Goal: Transaction & Acquisition: Purchase product/service

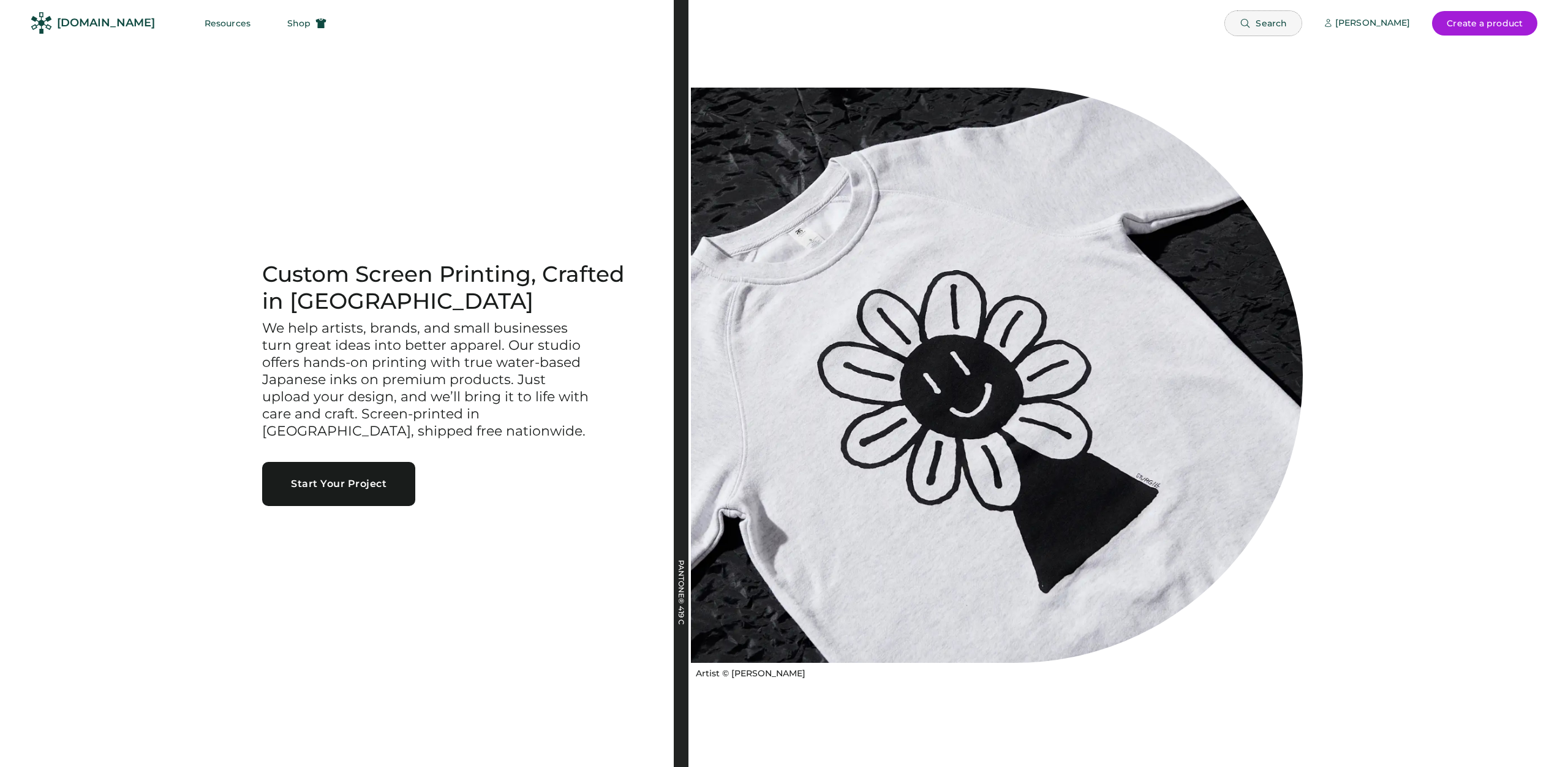
click at [1282, 17] on button "Search" at bounding box center [1263, 24] width 77 height 25
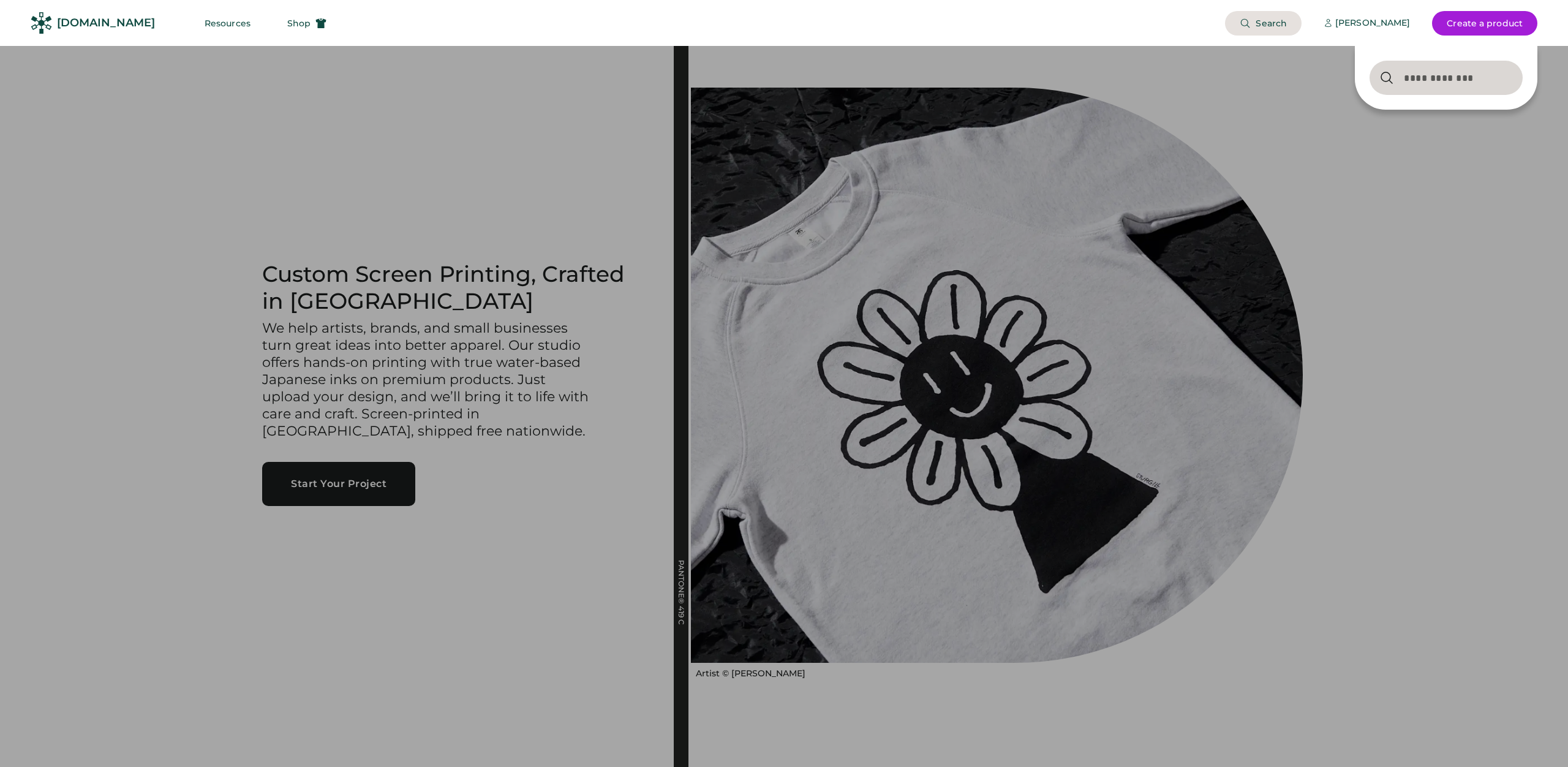
click at [1417, 84] on input "input" at bounding box center [1447, 77] width 153 height 34
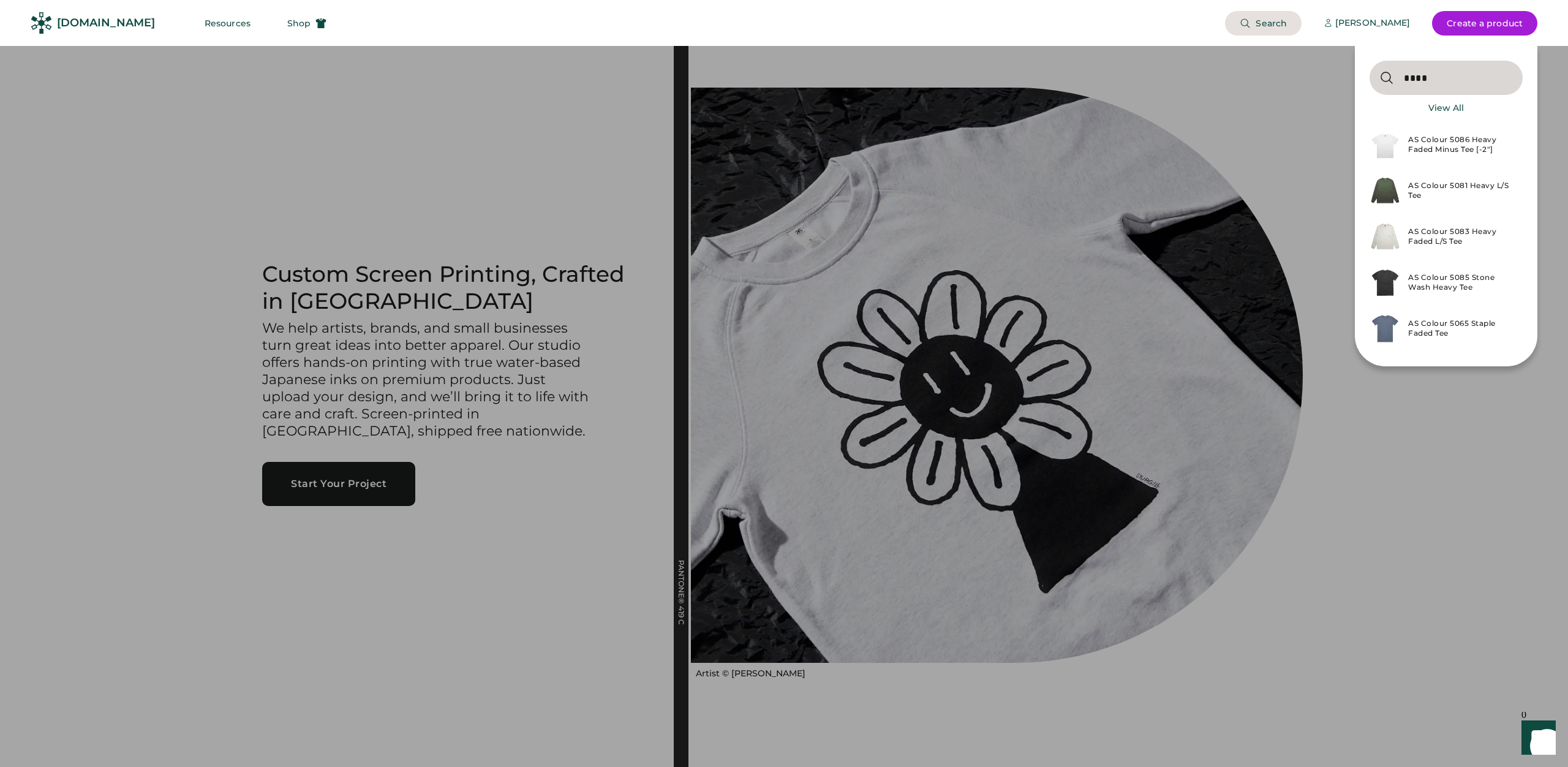
type input "****"
click at [1449, 132] on div "AS Colour 5086 Heavy Faded Minus Tee [-2"]" at bounding box center [1447, 144] width 153 height 46
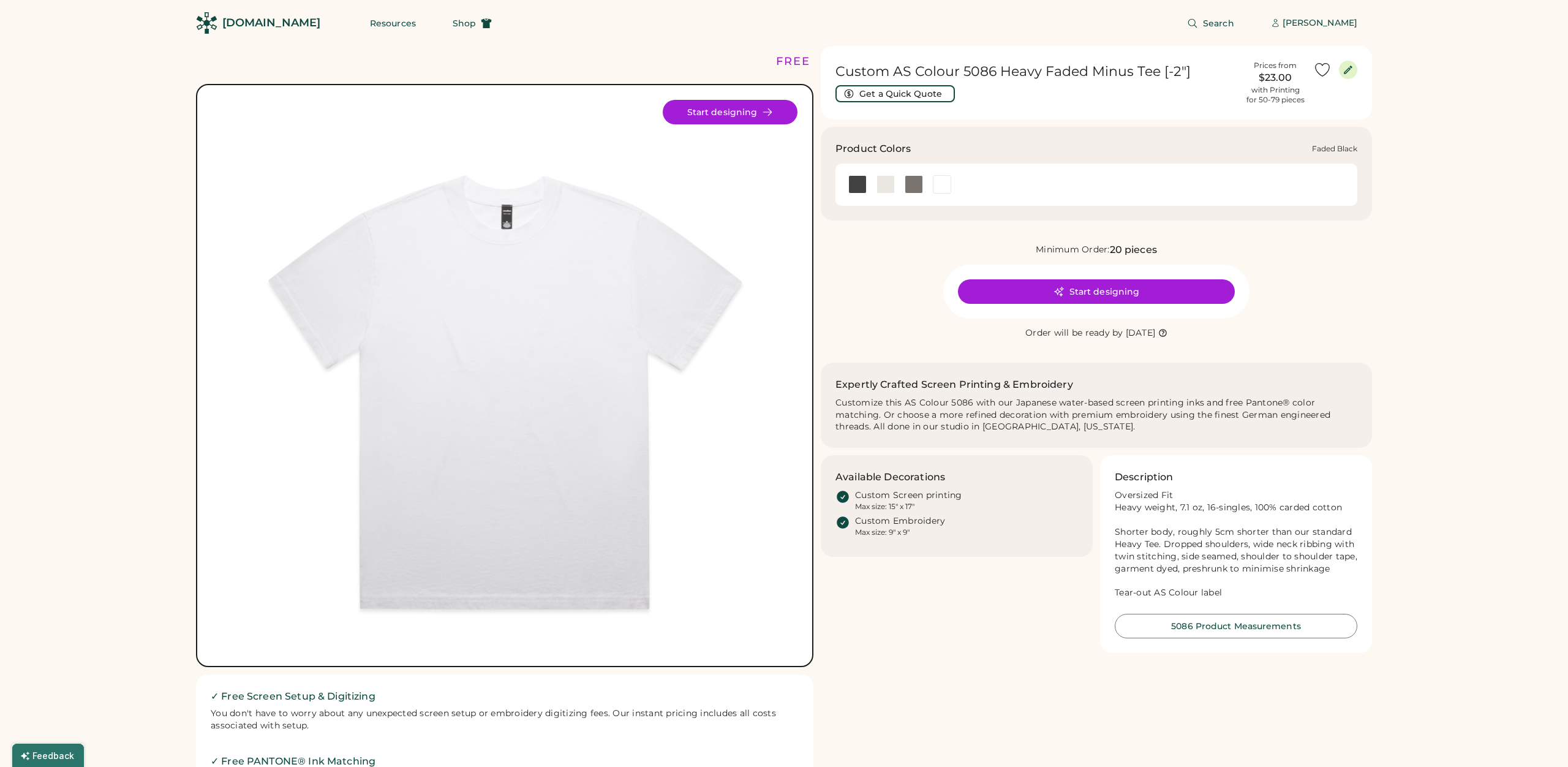
click at [859, 190] on div at bounding box center [858, 184] width 18 height 18
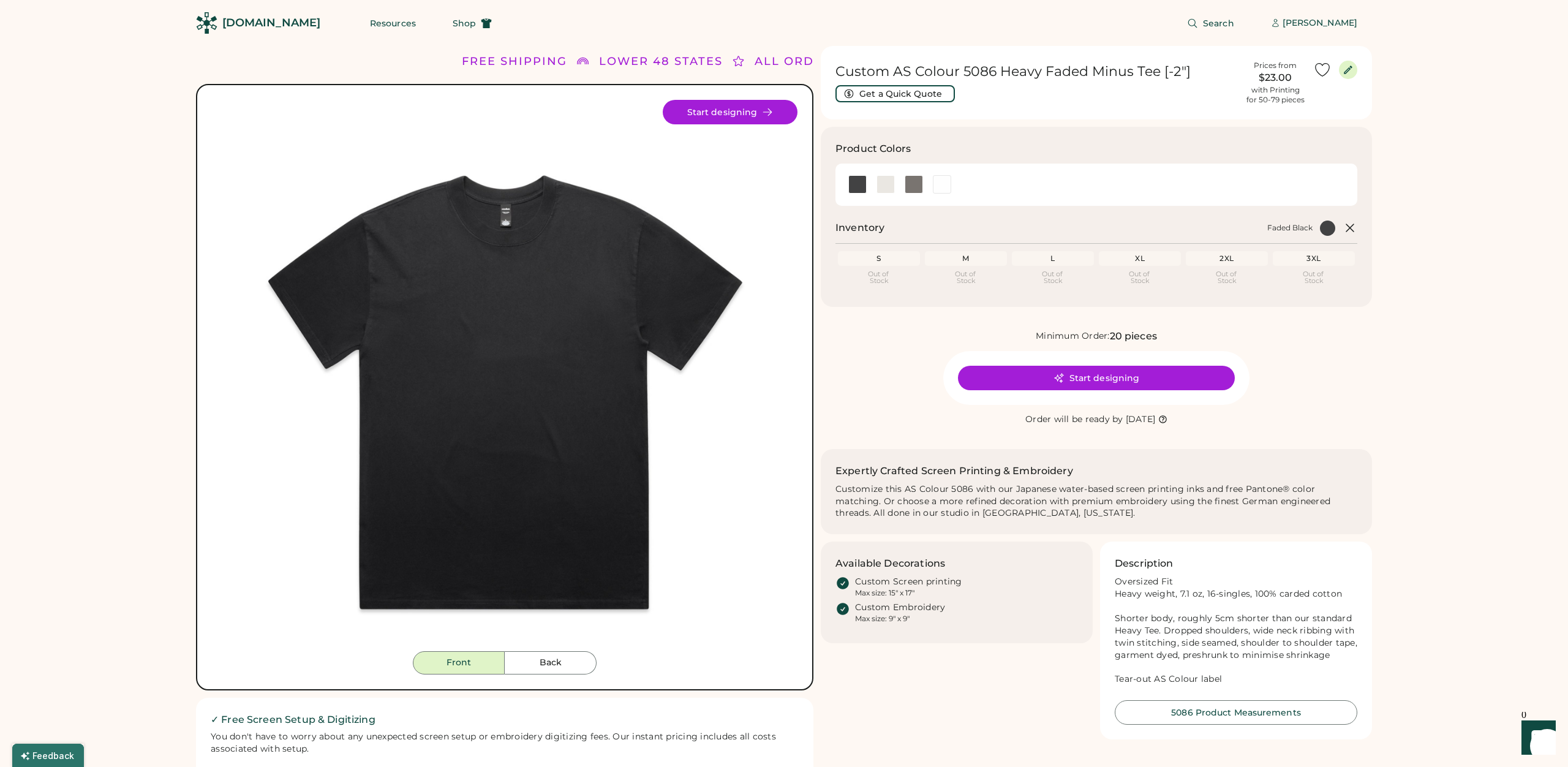
click at [1167, 144] on div "Product Colors" at bounding box center [1093, 149] width 515 height 15
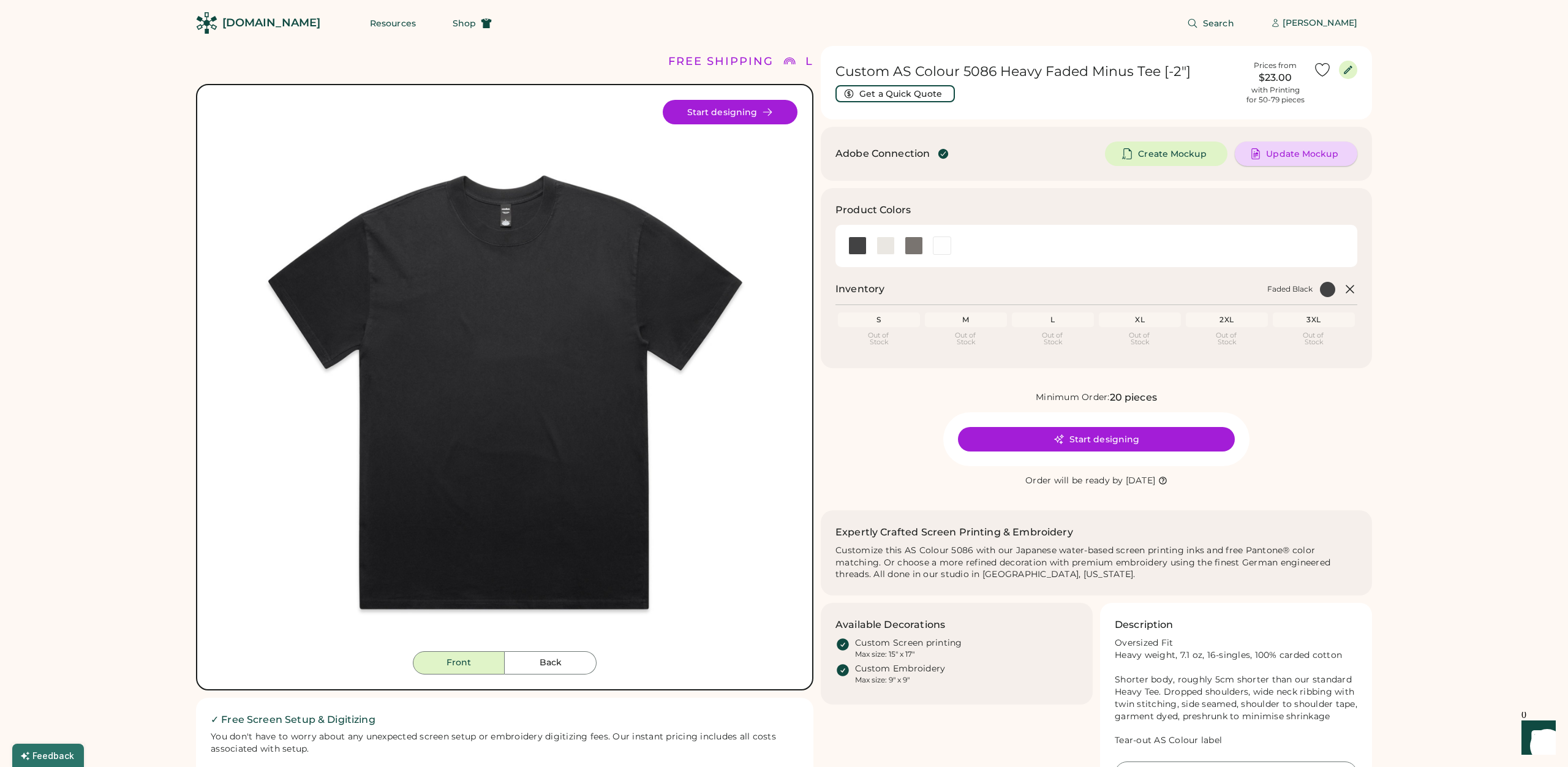
click at [1297, 151] on span "Update Mockup" at bounding box center [1301, 154] width 71 height 9
click at [1291, 155] on span "Update Mockup" at bounding box center [1301, 154] width 71 height 9
